Goal: Communication & Community: Answer question/provide support

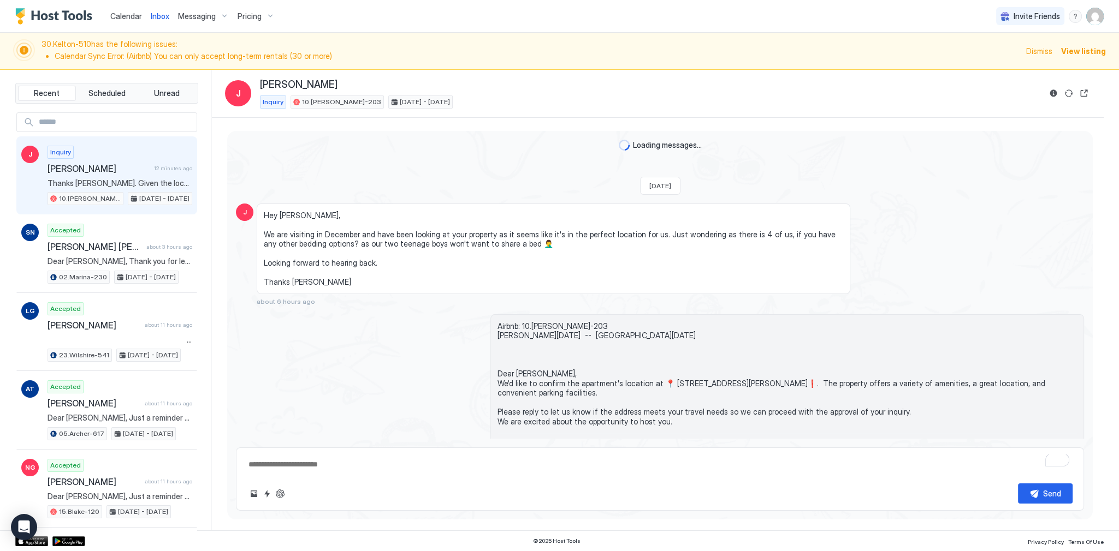
scroll to position [531, 0]
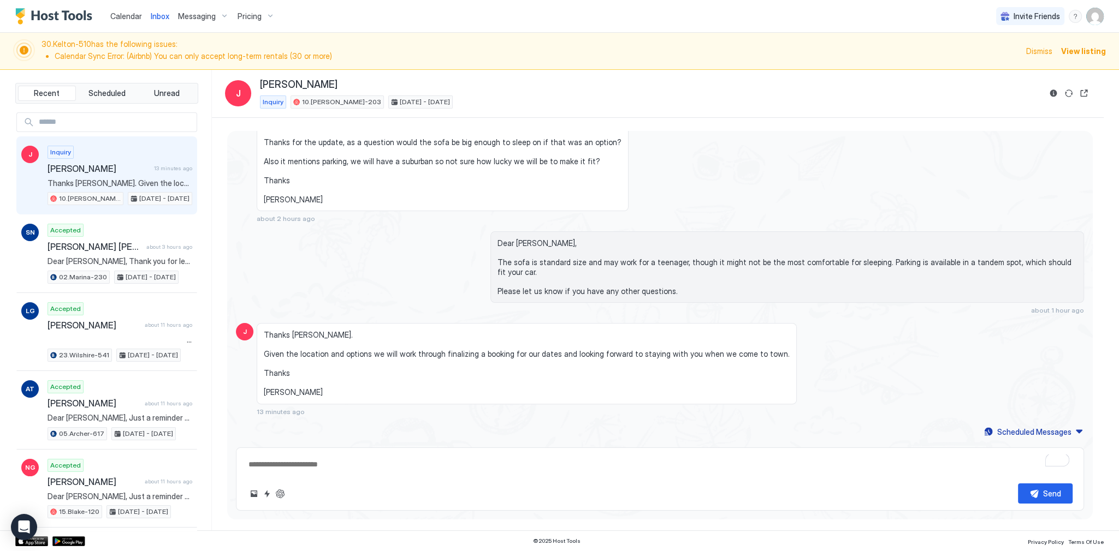
click at [331, 355] on span "Thanks [PERSON_NAME]. Given the location and options we will work through final…" at bounding box center [527, 363] width 526 height 67
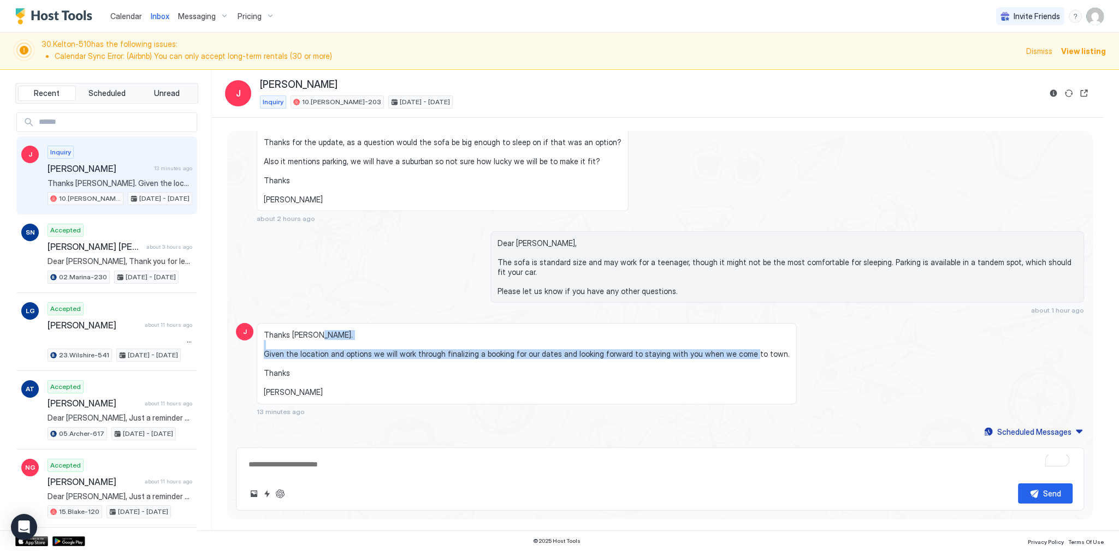
click at [331, 355] on span "Thanks [PERSON_NAME]. Given the location and options we will work through final…" at bounding box center [527, 363] width 526 height 67
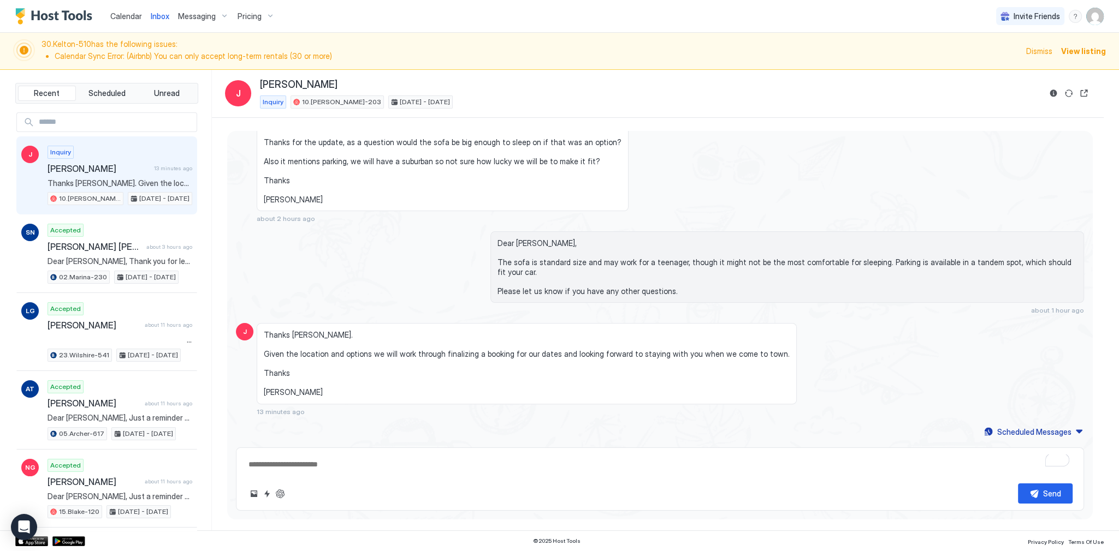
click at [331, 355] on span "Thanks [PERSON_NAME]. Given the location and options we will work through final…" at bounding box center [527, 363] width 526 height 67
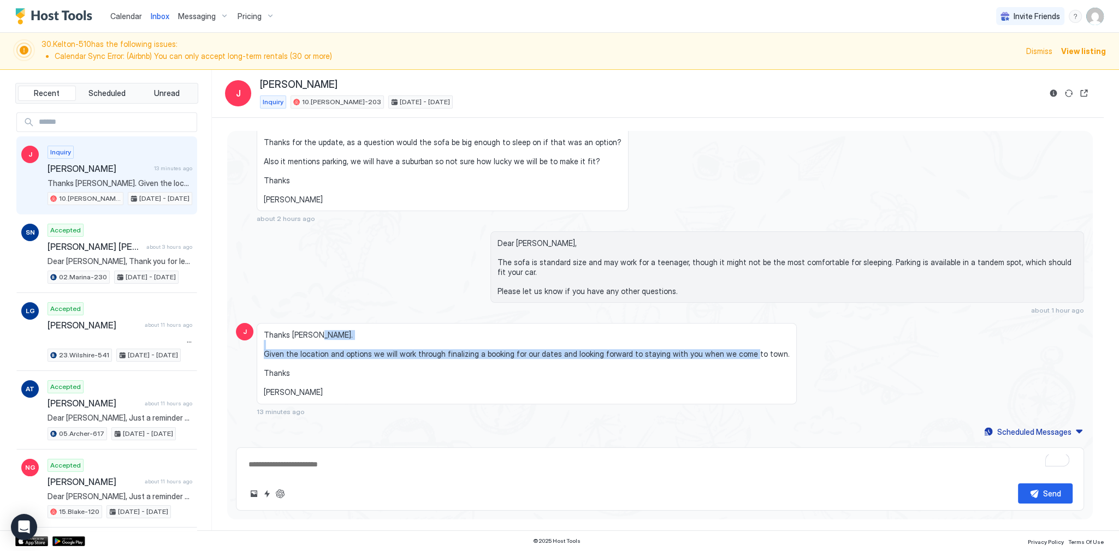
click at [331, 355] on span "Thanks [PERSON_NAME]. Given the location and options we will work through final…" at bounding box center [527, 363] width 526 height 67
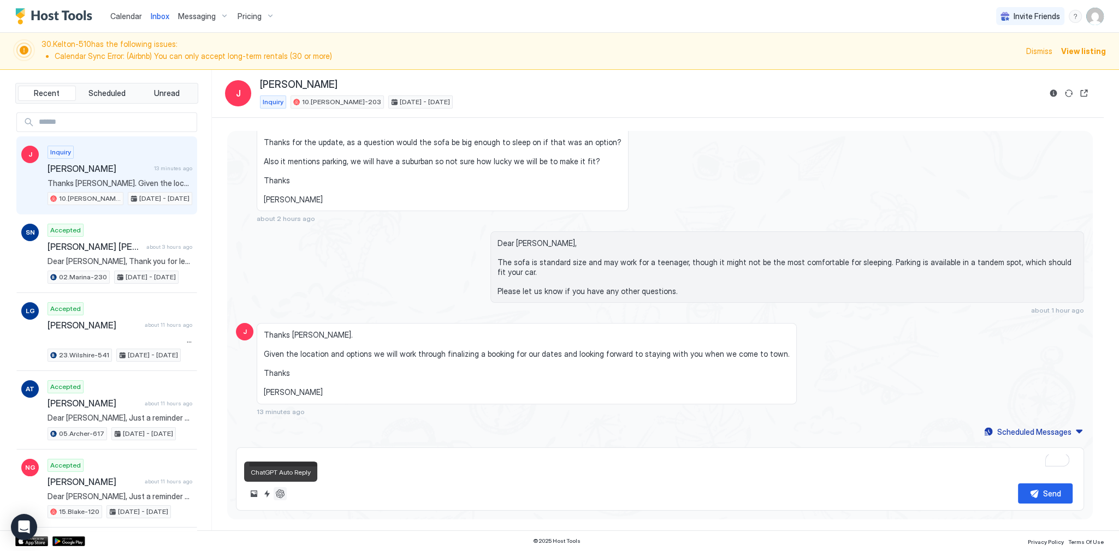
click at [282, 493] on button "ChatGPT Auto Reply" at bounding box center [280, 494] width 13 height 13
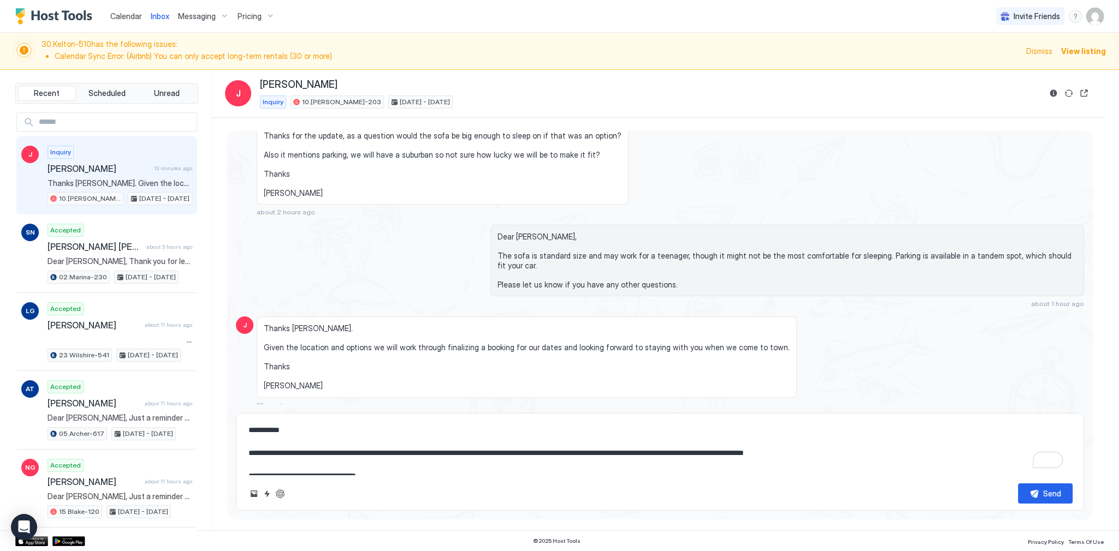
scroll to position [34, 0]
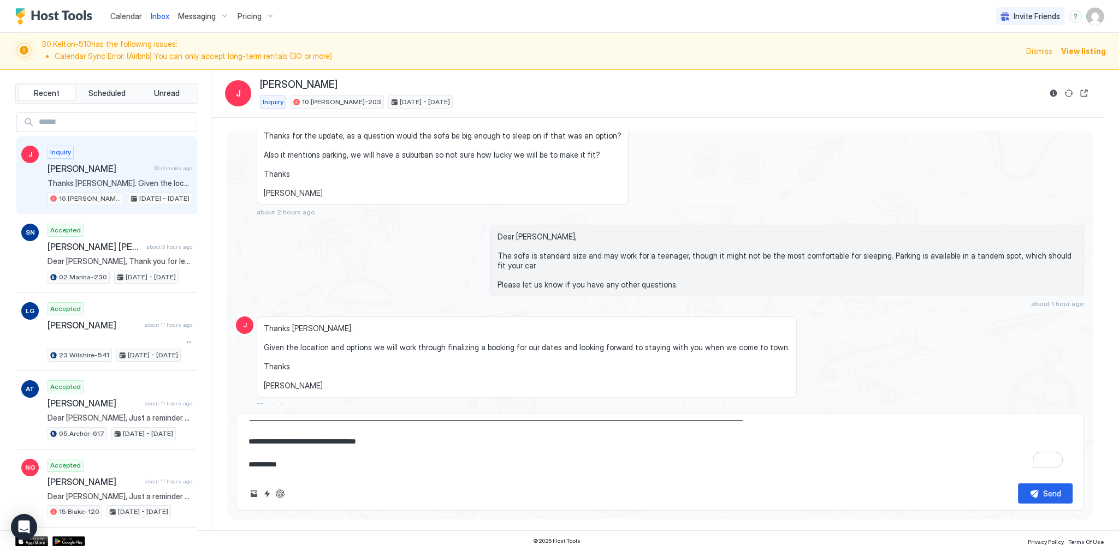
click at [360, 461] on textarea "**********" at bounding box center [659, 447] width 825 height 55
click at [1040, 487] on button "Send" at bounding box center [1045, 494] width 55 height 20
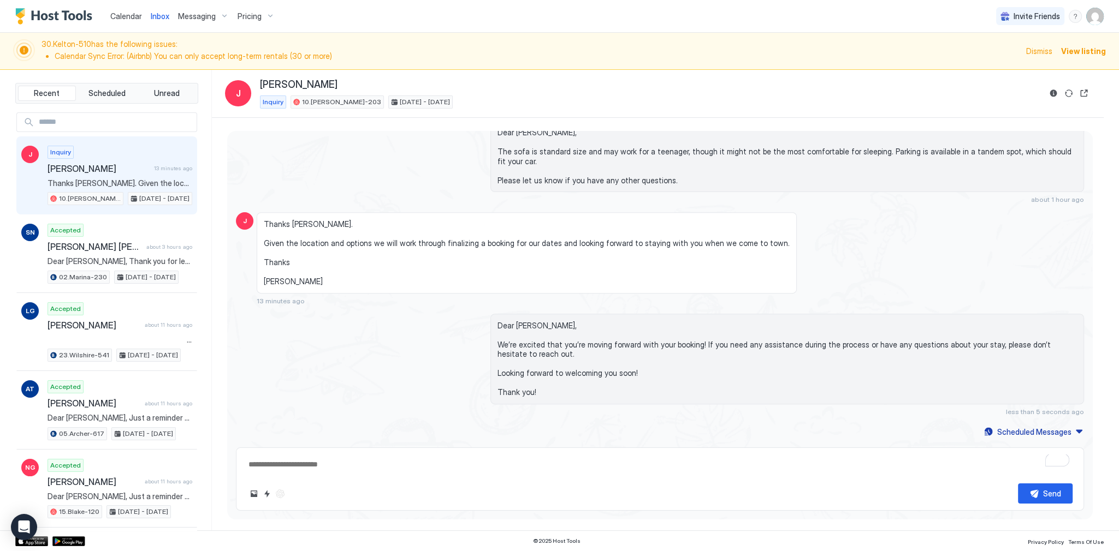
click at [735, 301] on div "Thanks [PERSON_NAME]. Given the location and options we will work through final…" at bounding box center [553, 258] width 593 height 93
click at [518, 129] on div "Loading messages... [DATE] J Hey [PERSON_NAME], We are visiting in December and…" at bounding box center [658, 324] width 892 height 413
click at [517, 130] on span "Dear [PERSON_NAME], The sofa is standard size and may work for a teenager, thou…" at bounding box center [786, 156] width 579 height 57
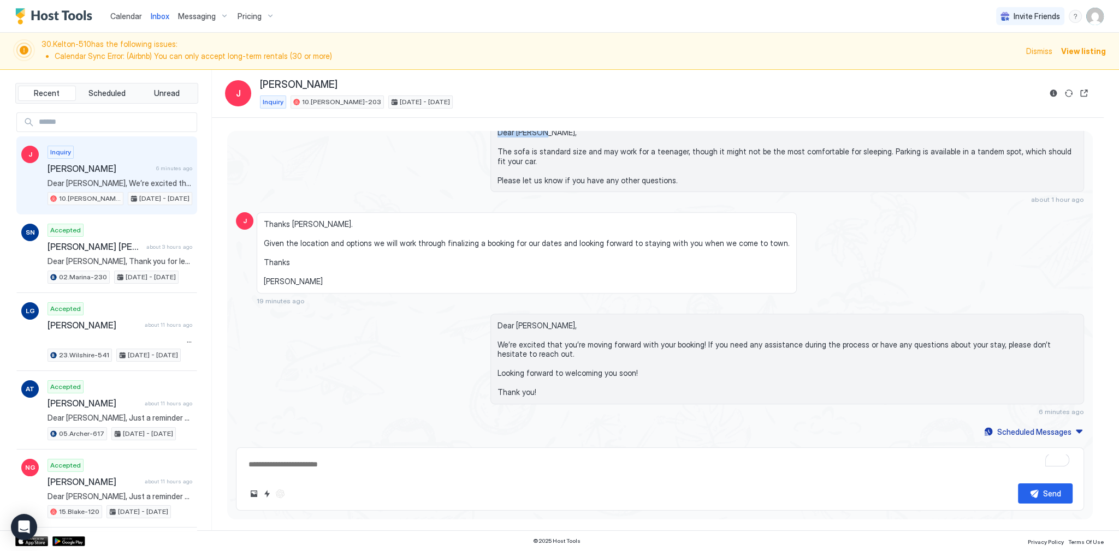
scroll to position [537, 0]
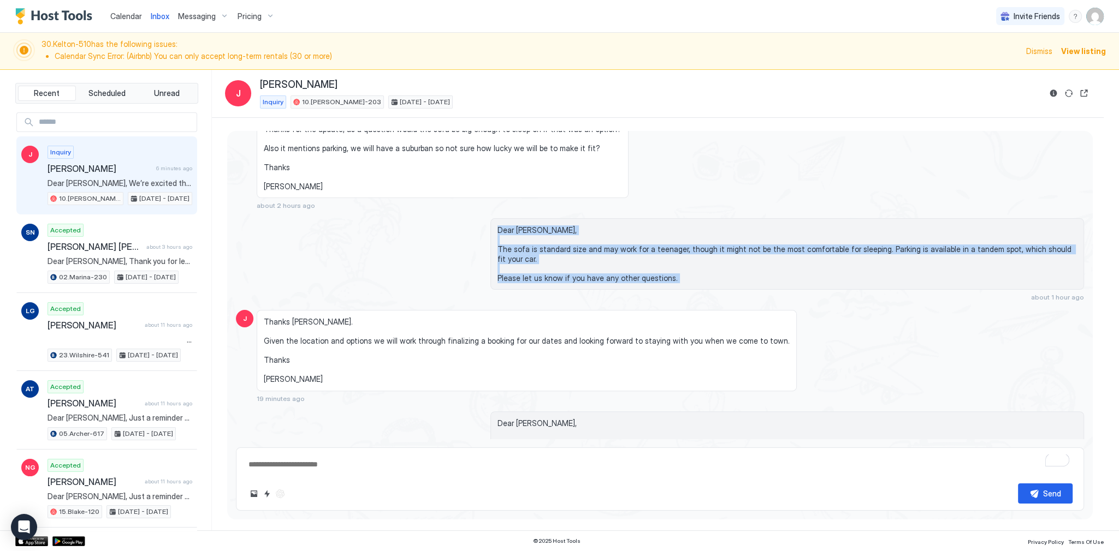
drag, startPoint x: 517, startPoint y: 130, endPoint x: 577, endPoint y: 304, distance: 183.0
click at [577, 301] on div "Dear [PERSON_NAME], The sofa is standard size and may work for a teenager, thou…" at bounding box center [786, 259] width 593 height 83
click at [579, 290] on div "Dear [PERSON_NAME], The sofa is standard size and may work for a teenager, thou…" at bounding box center [786, 254] width 593 height 72
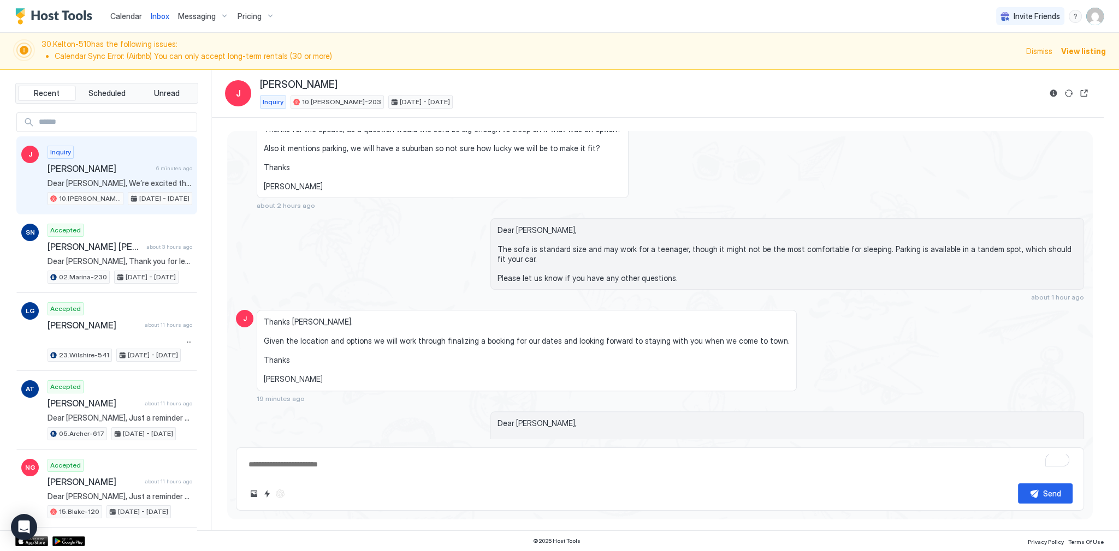
click at [581, 290] on div "Dear [PERSON_NAME], The sofa is standard size and may work for a teenager, thou…" at bounding box center [786, 254] width 593 height 72
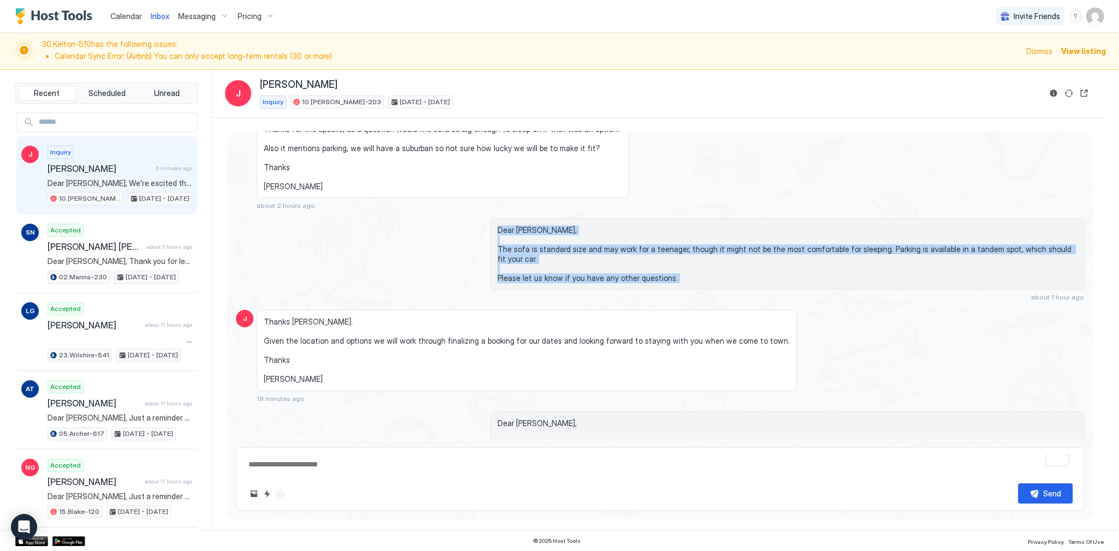
drag, startPoint x: 581, startPoint y: 293, endPoint x: 561, endPoint y: 236, distance: 60.6
click at [561, 236] on div "Dear [PERSON_NAME], The sofa is standard size and may work for a teenager, thou…" at bounding box center [786, 254] width 593 height 72
click at [545, 236] on span "Dear [PERSON_NAME], The sofa is standard size and may work for a teenager, thou…" at bounding box center [786, 253] width 579 height 57
drag, startPoint x: 545, startPoint y: 236, endPoint x: 544, endPoint y: 286, distance: 49.7
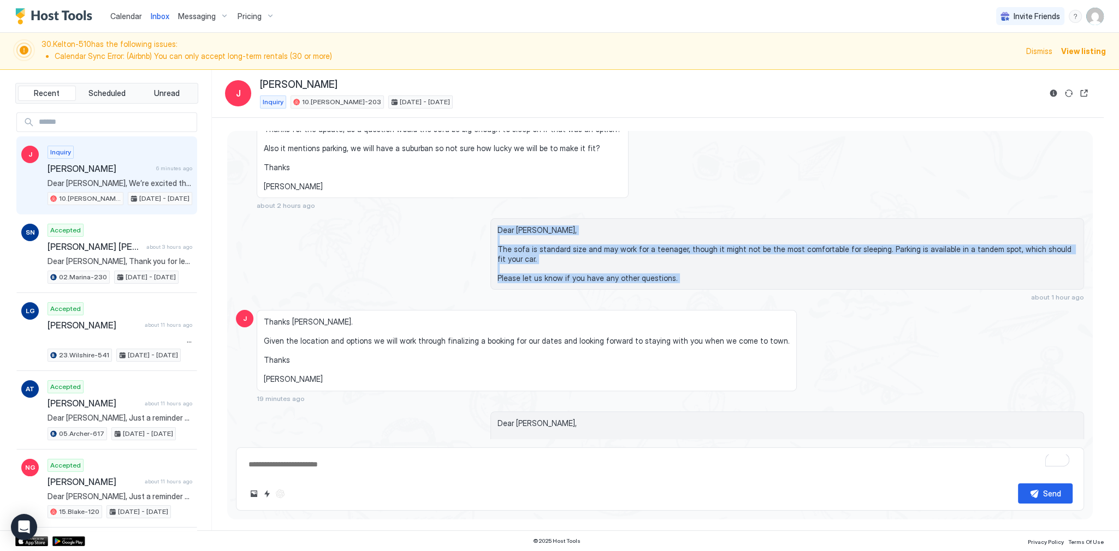
click at [544, 283] on span "Dear [PERSON_NAME], The sofa is standard size and may work for a teenager, thou…" at bounding box center [786, 253] width 579 height 57
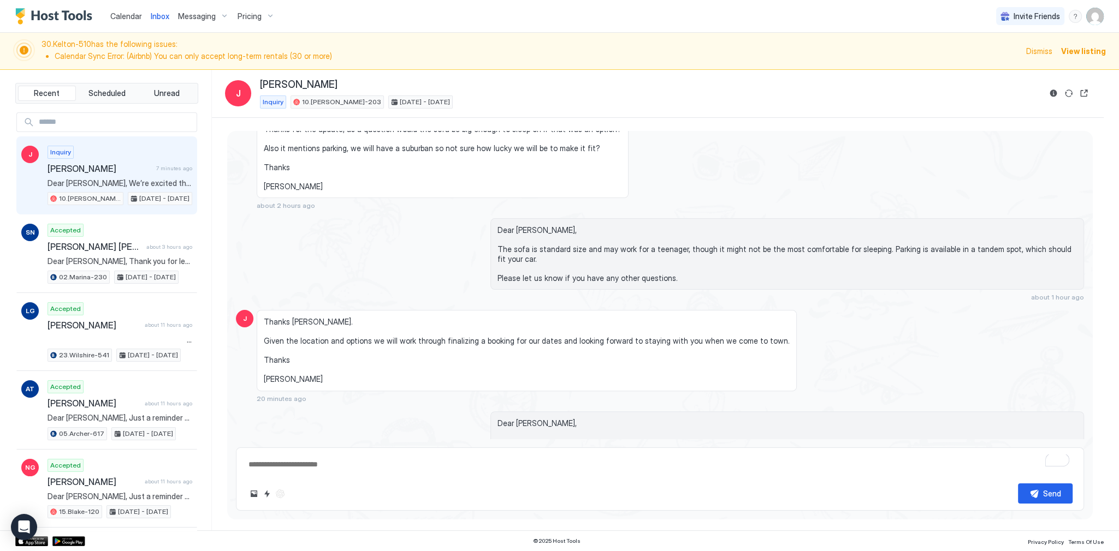
click at [627, 314] on div "Loading messages... [DATE] J Hey [PERSON_NAME], We are visiting in December and…" at bounding box center [659, 65] width 865 height 943
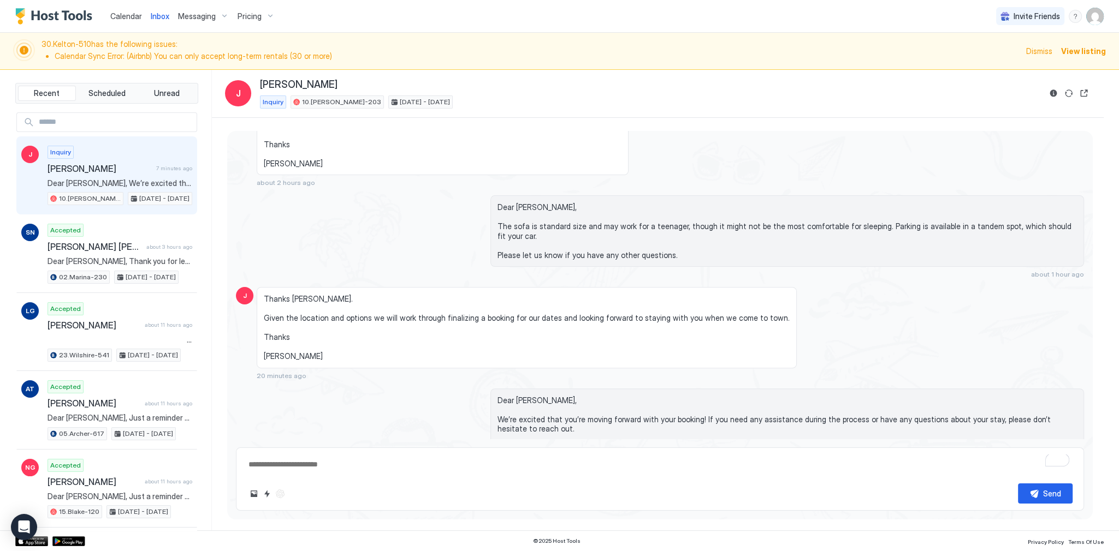
scroll to position [642, 0]
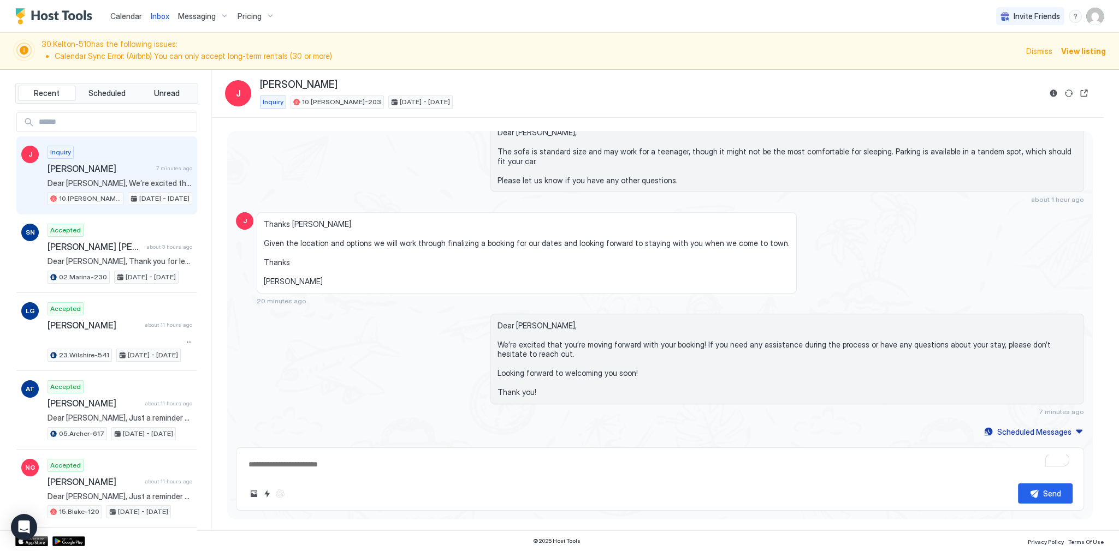
click at [596, 237] on span "Thanks [PERSON_NAME]. Given the location and options we will work through final…" at bounding box center [527, 252] width 526 height 67
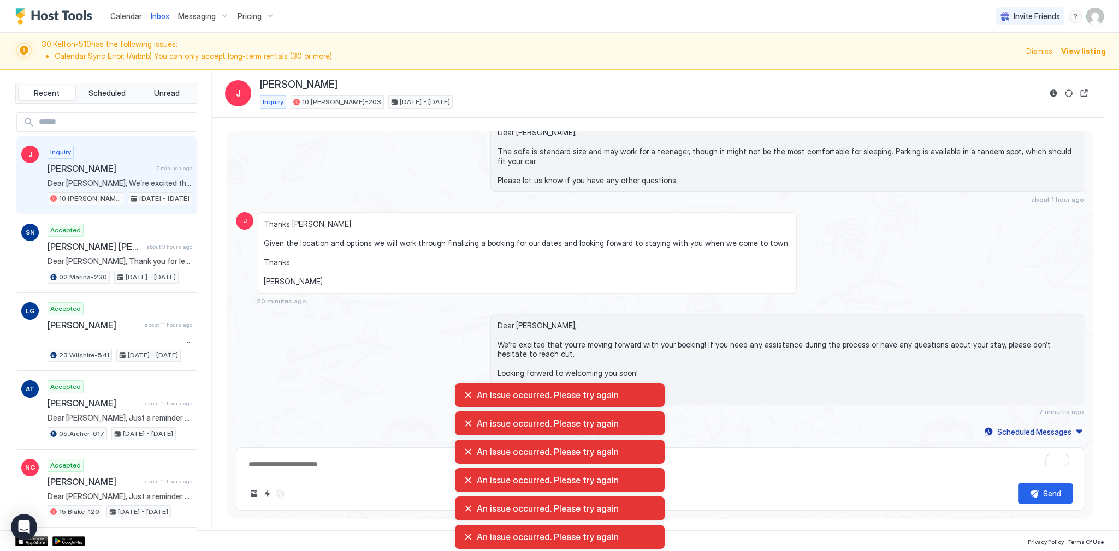
click at [121, 15] on span "Calendar" at bounding box center [126, 15] width 32 height 9
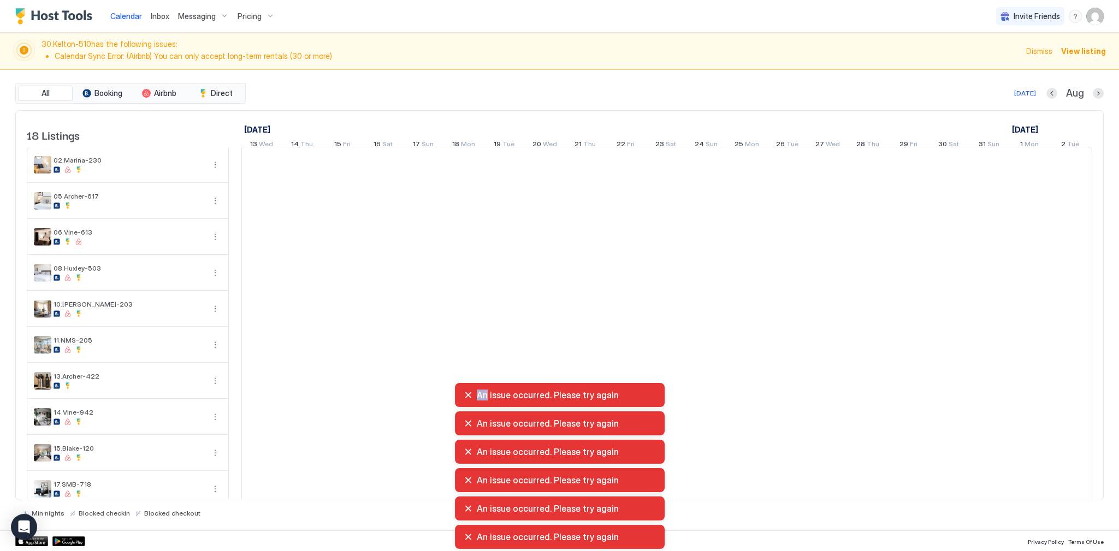
scroll to position [0, 607]
click at [492, 49] on span "30.[PERSON_NAME]-510 has the following issues: Calendar Sync Error: (Airbnb) Yo…" at bounding box center [530, 50] width 978 height 23
